Goal: Entertainment & Leisure: Consume media (video, audio)

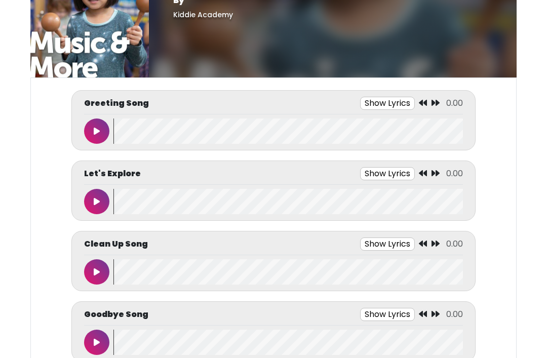
scroll to position [40, 0]
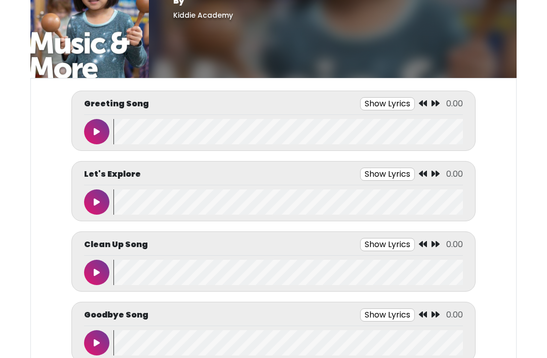
click at [98, 129] on icon at bounding box center [97, 132] width 6 height 8
click at [94, 127] on button at bounding box center [96, 131] width 25 height 25
click at [120, 123] on wave at bounding box center [287, 131] width 349 height 25
click at [124, 136] on wave at bounding box center [287, 131] width 349 height 25
click at [118, 131] on wave at bounding box center [287, 131] width 349 height 25
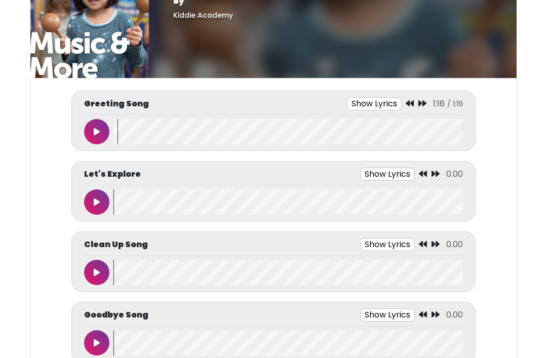
click at [103, 197] on button at bounding box center [96, 201] width 25 height 25
click at [97, 202] on icon at bounding box center [96, 202] width 5 height 8
click at [127, 206] on wave at bounding box center [287, 201] width 349 height 25
click at [118, 212] on wave at bounding box center [287, 201] width 349 height 25
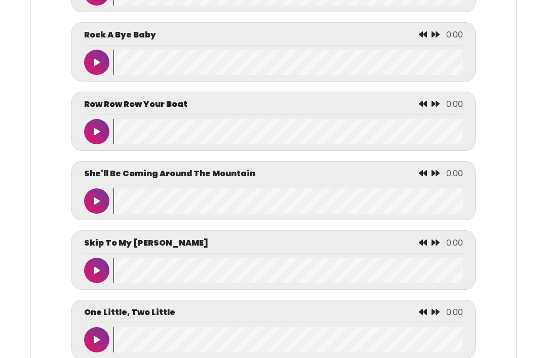
scroll to position [4134, 0]
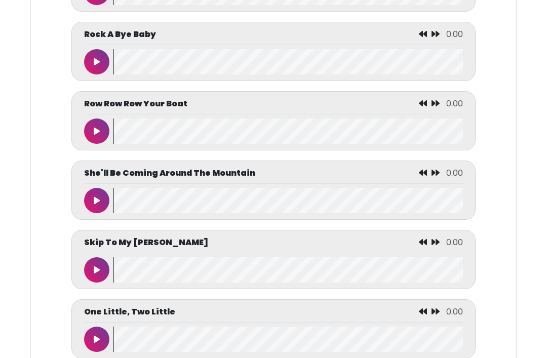
click at [98, 136] on icon at bounding box center [97, 132] width 6 height 8
click at [95, 135] on icon at bounding box center [96, 131] width 5 height 8
click at [123, 144] on wave at bounding box center [287, 130] width 349 height 25
click at [120, 144] on wave at bounding box center [287, 130] width 349 height 25
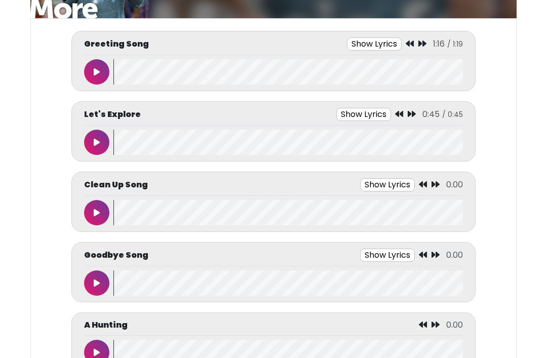
scroll to position [96, 0]
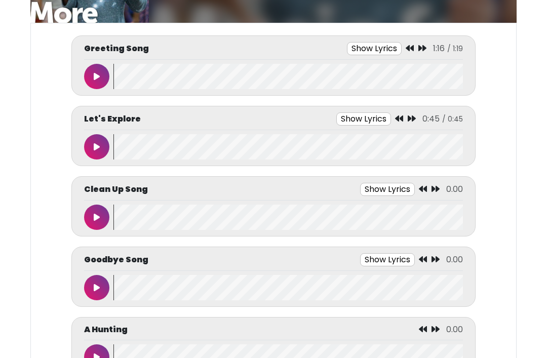
click at [100, 211] on button at bounding box center [96, 216] width 25 height 25
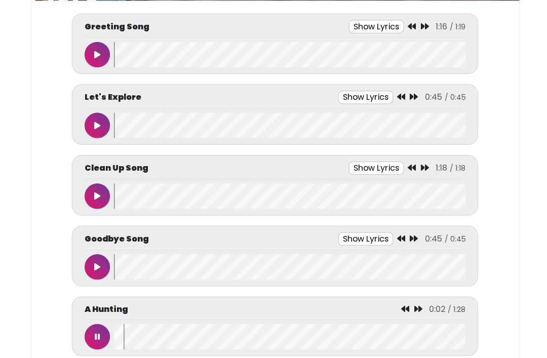
scroll to position [120, 0]
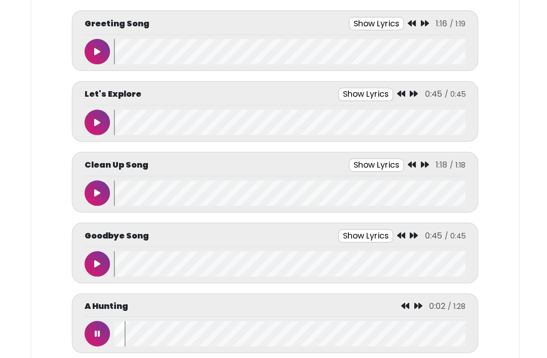
click at [93, 331] on button at bounding box center [96, 331] width 25 height 25
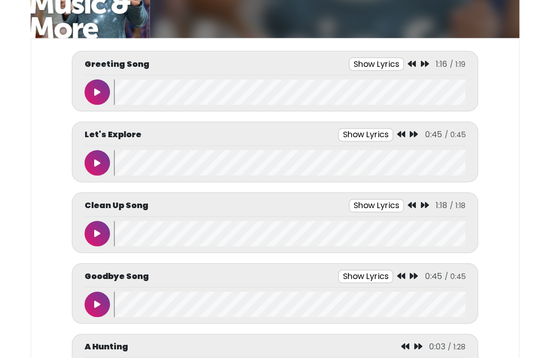
scroll to position [81, 0]
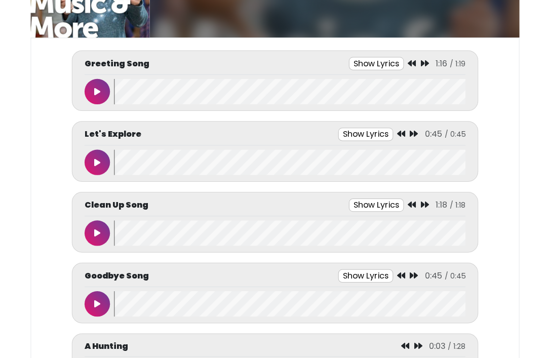
click at [103, 90] on button at bounding box center [96, 90] width 25 height 25
click at [94, 92] on icon at bounding box center [96, 91] width 5 height 8
click at [121, 91] on wave at bounding box center [287, 90] width 349 height 25
click at [101, 166] on button at bounding box center [96, 161] width 25 height 25
click at [91, 228] on button at bounding box center [96, 231] width 25 height 25
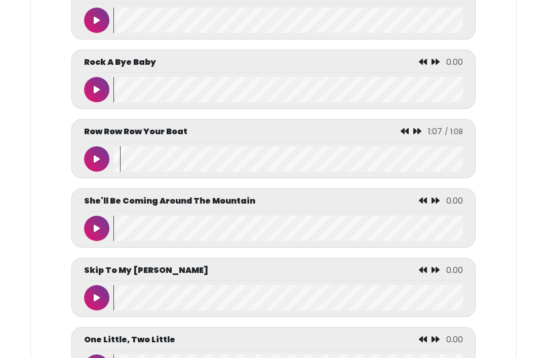
scroll to position [4109, 0]
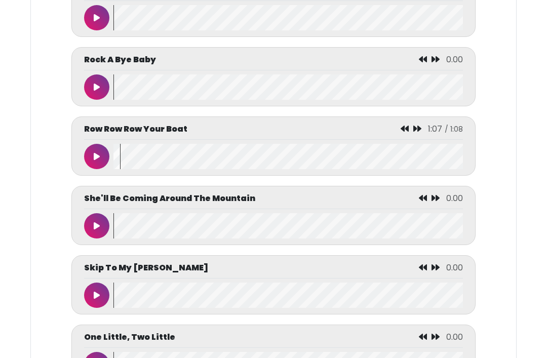
click at [97, 170] on button at bounding box center [96, 156] width 25 height 25
click at [119, 169] on wave at bounding box center [287, 156] width 349 height 25
click at [99, 160] on icon at bounding box center [96, 156] width 5 height 8
click at [130, 169] on wave at bounding box center [287, 156] width 349 height 25
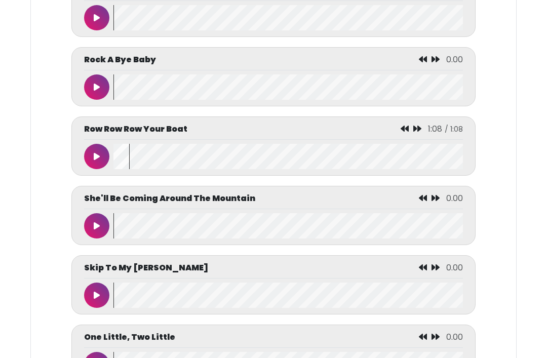
click at [129, 169] on wave at bounding box center [287, 156] width 349 height 25
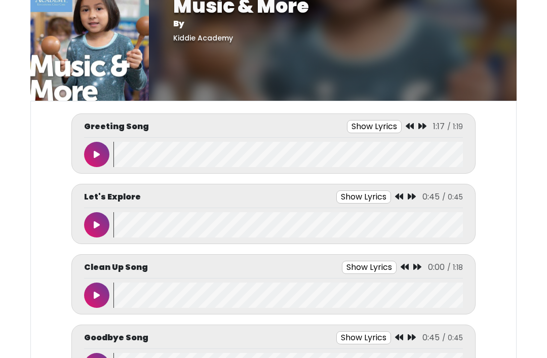
scroll to position [18, 0]
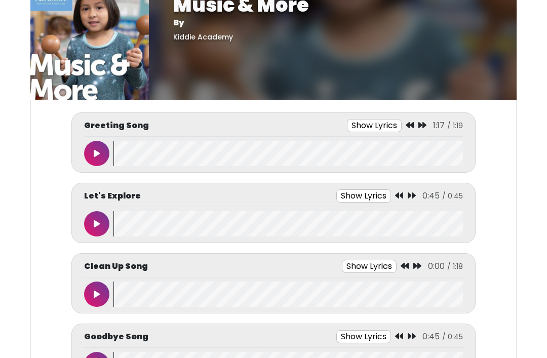
click at [100, 293] on button at bounding box center [96, 294] width 25 height 25
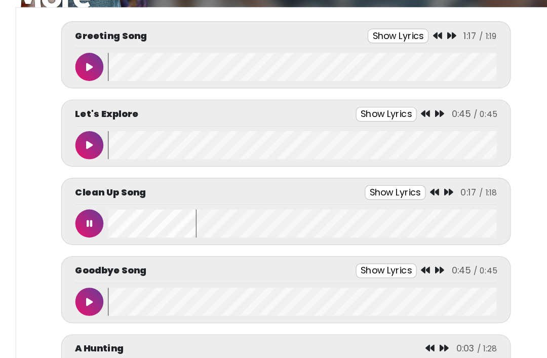
scroll to position [105, 0]
click at [94, 203] on icon at bounding box center [96, 207] width 5 height 8
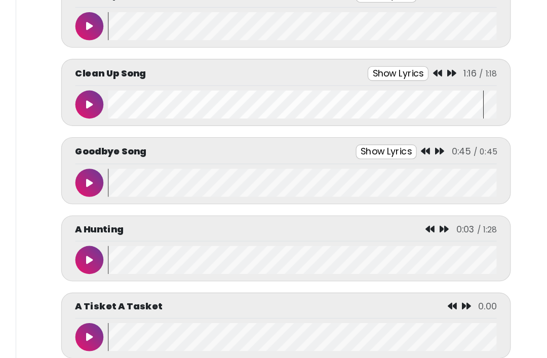
scroll to position [218, 0]
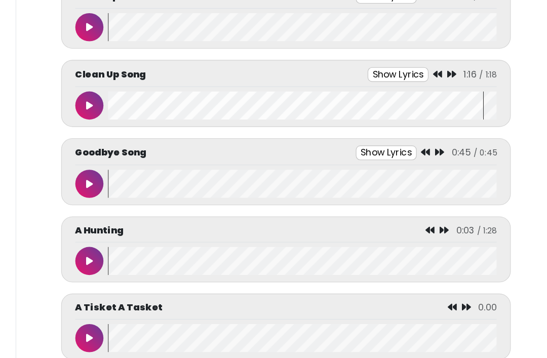
click at [87, 165] on button at bounding box center [96, 165] width 25 height 25
click at [89, 168] on button at bounding box center [96, 165] width 25 height 25
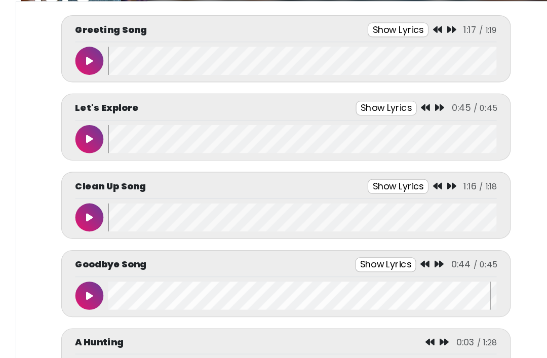
scroll to position [0, 0]
